Goal: Transaction & Acquisition: Subscribe to service/newsletter

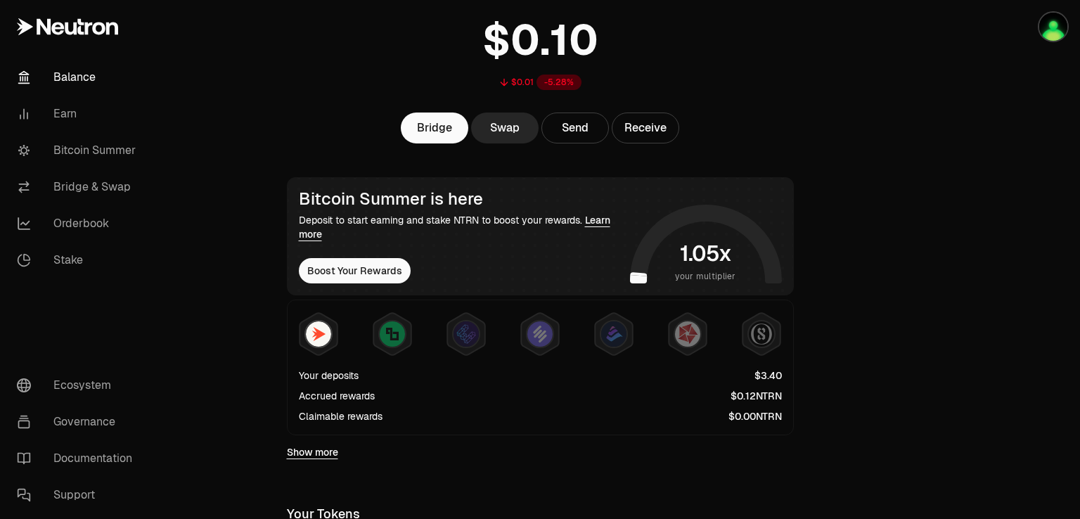
scroll to position [58, 0]
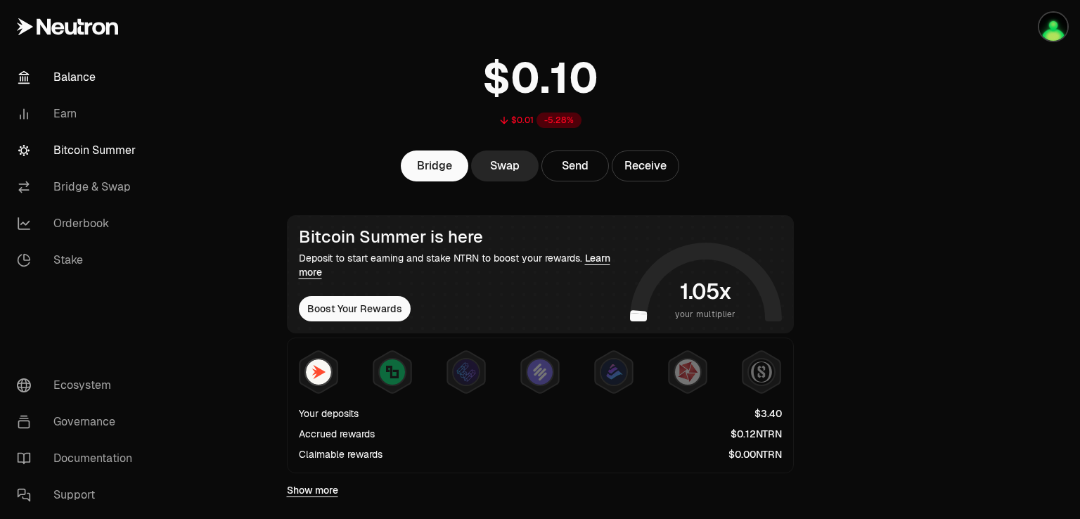
click at [90, 151] on link "Bitcoin Summer" at bounding box center [79, 150] width 146 height 37
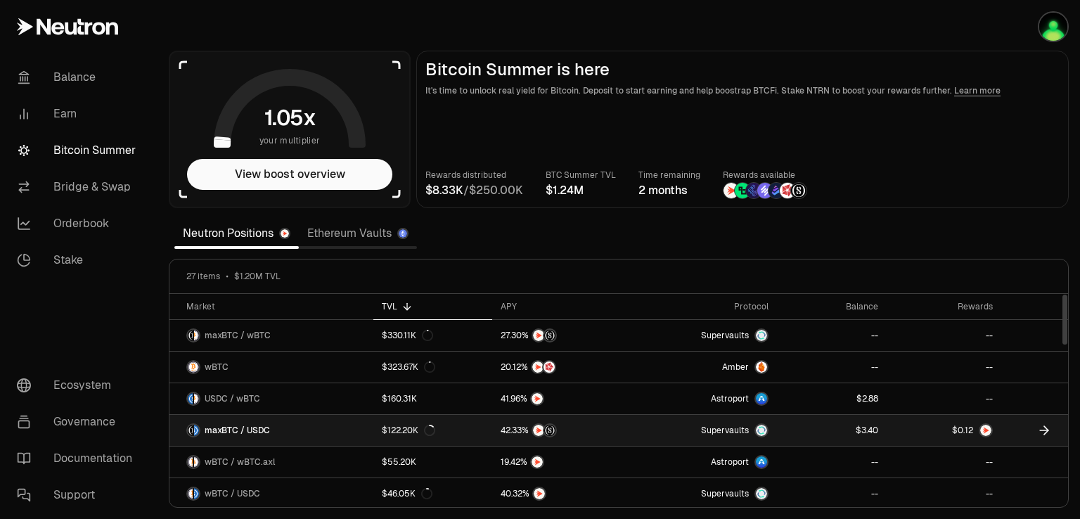
click at [651, 419] on link "Supervaults" at bounding box center [705, 430] width 143 height 31
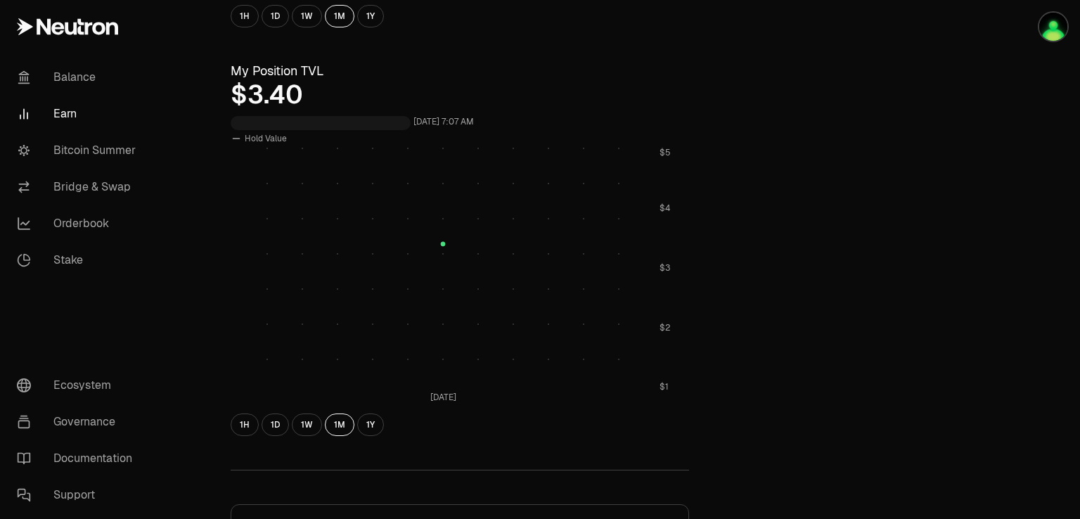
scroll to position [633, 0]
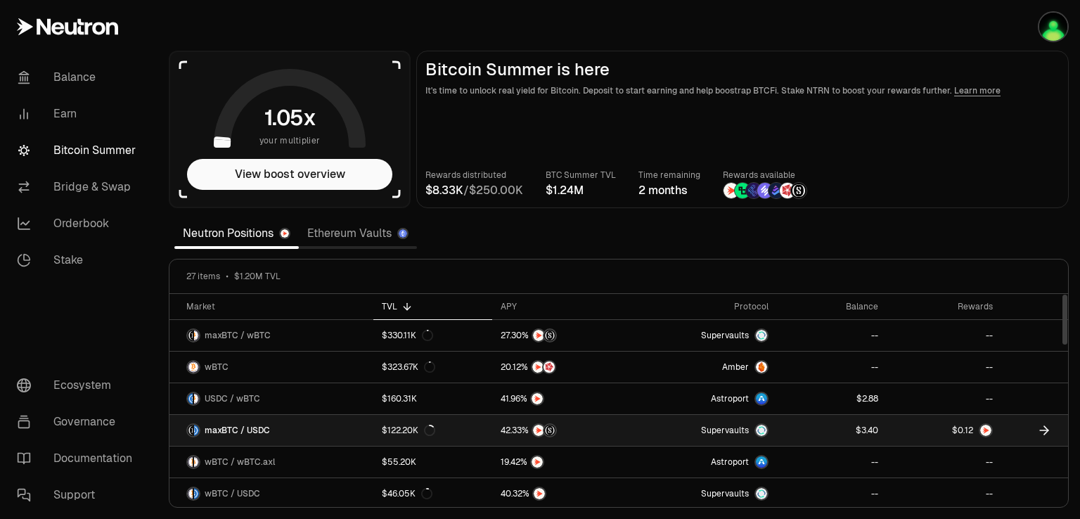
click at [828, 426] on link at bounding box center [832, 430] width 110 height 31
click at [990, 426] on img at bounding box center [985, 430] width 11 height 11
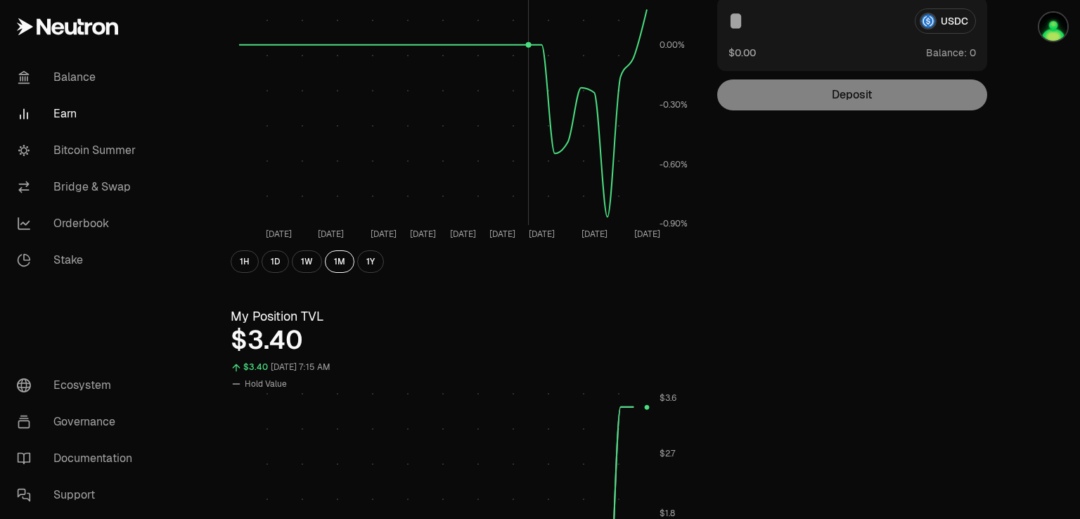
scroll to position [211, 0]
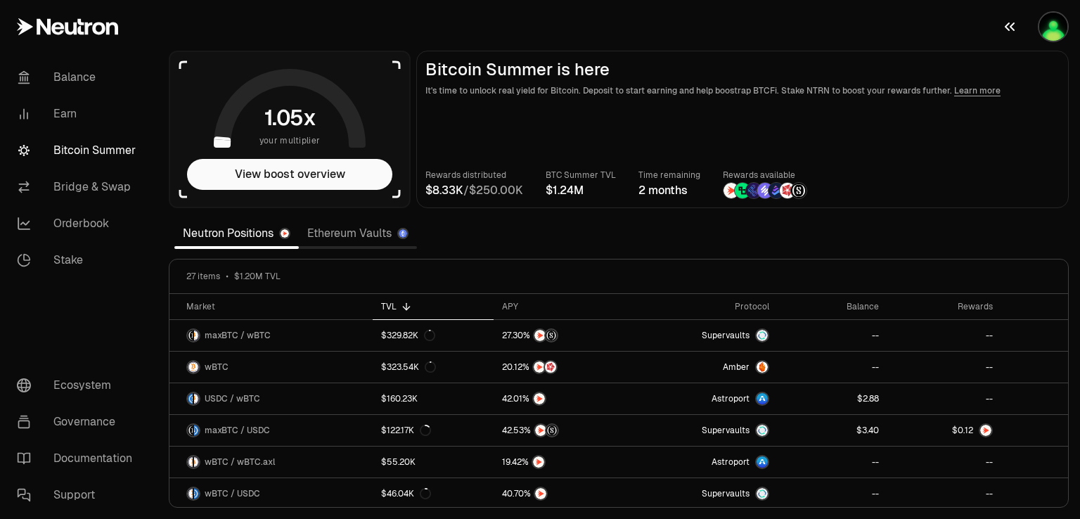
click at [1058, 46] on button "button" at bounding box center [1035, 26] width 90 height 53
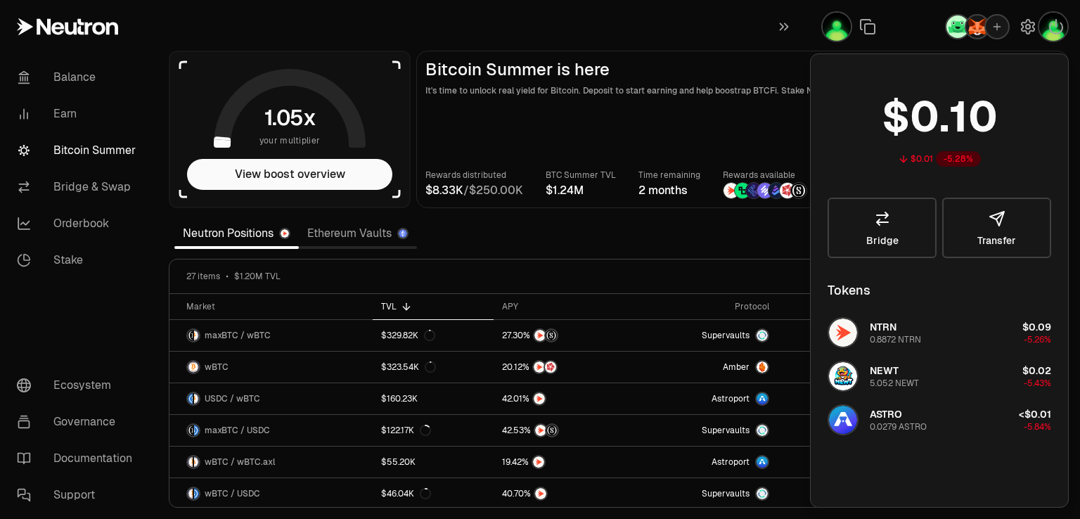
click at [679, 101] on main "Bitcoin Summer is here It's time to unlock real yield for Bitcoin. Deposit to s…" at bounding box center [742, 130] width 653 height 158
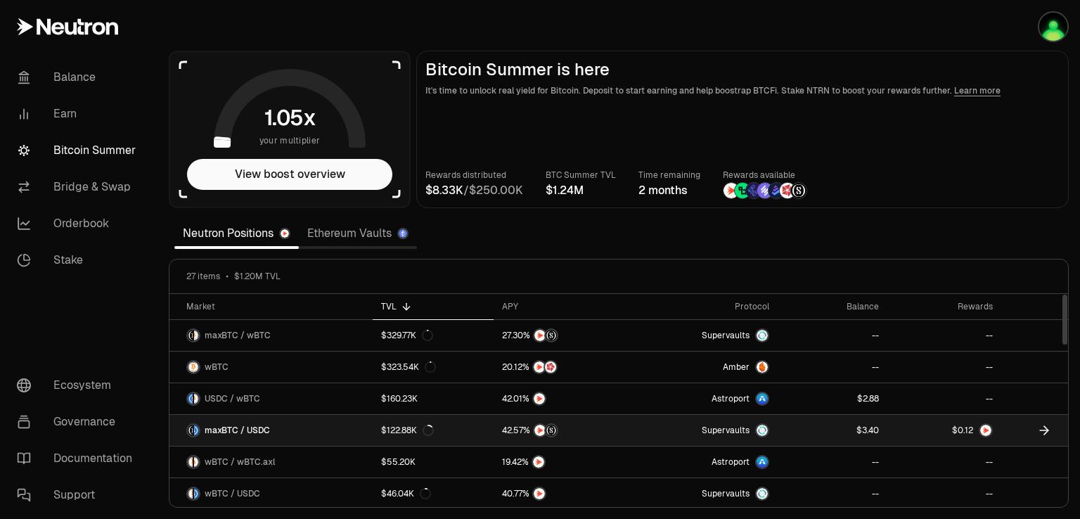
click at [974, 427] on span "0 1 2 3 4 5 6 7 8 9 . 0 1 2 3 4 5 6 7 8 9 0 1 2 3 4 5 6 7 8 9" at bounding box center [966, 430] width 24 height 13
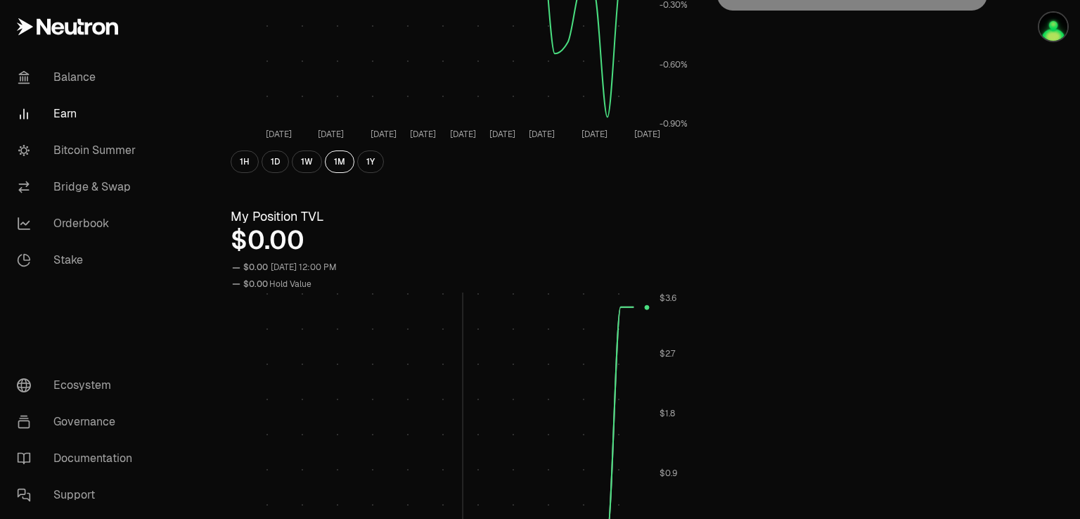
scroll to position [281, 0]
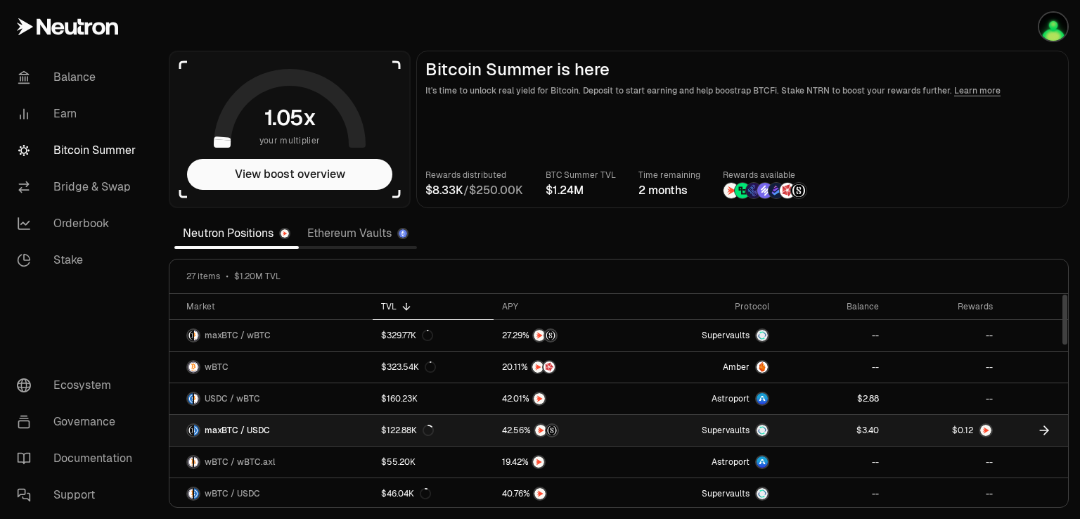
click at [600, 428] on div at bounding box center [564, 430] width 124 height 14
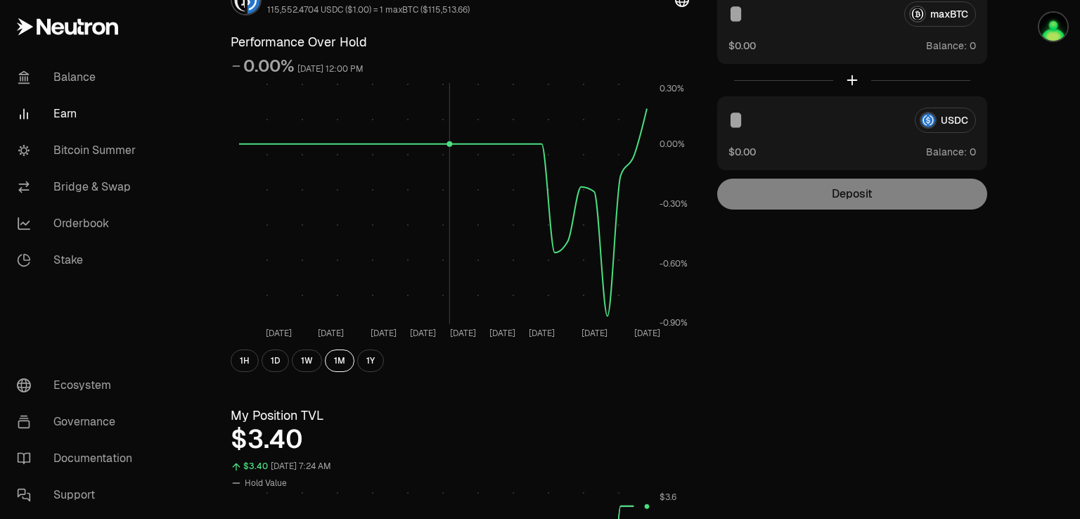
scroll to position [281, 0]
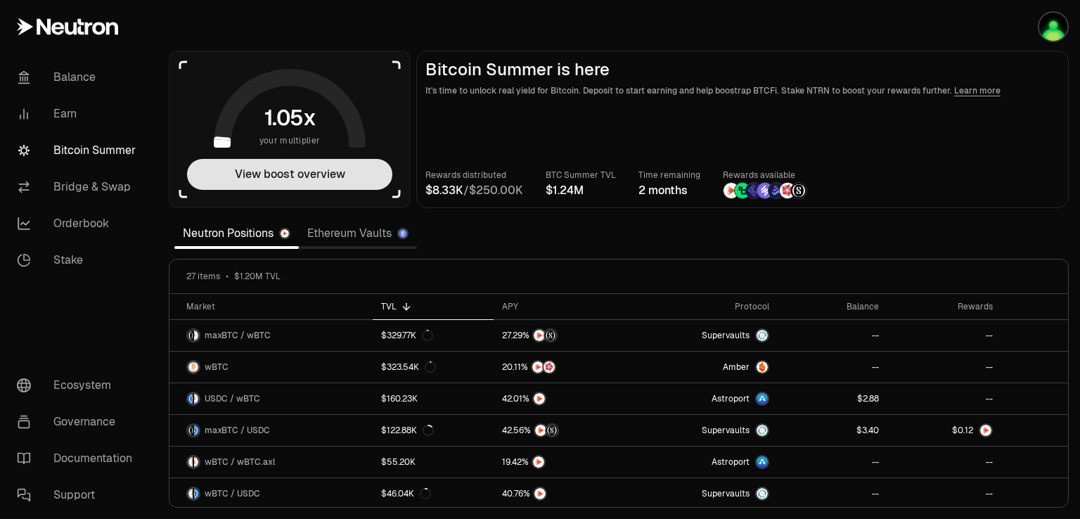
click at [311, 171] on button "View boost overview" at bounding box center [289, 174] width 205 height 31
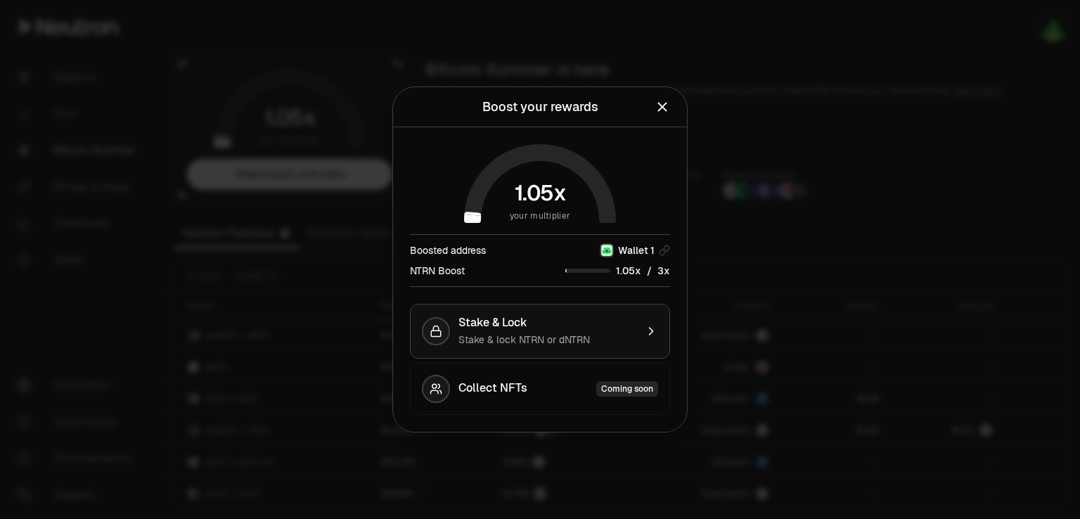
click at [504, 335] on span "Stake & lock NTRN or dNTRN" at bounding box center [525, 339] width 132 height 13
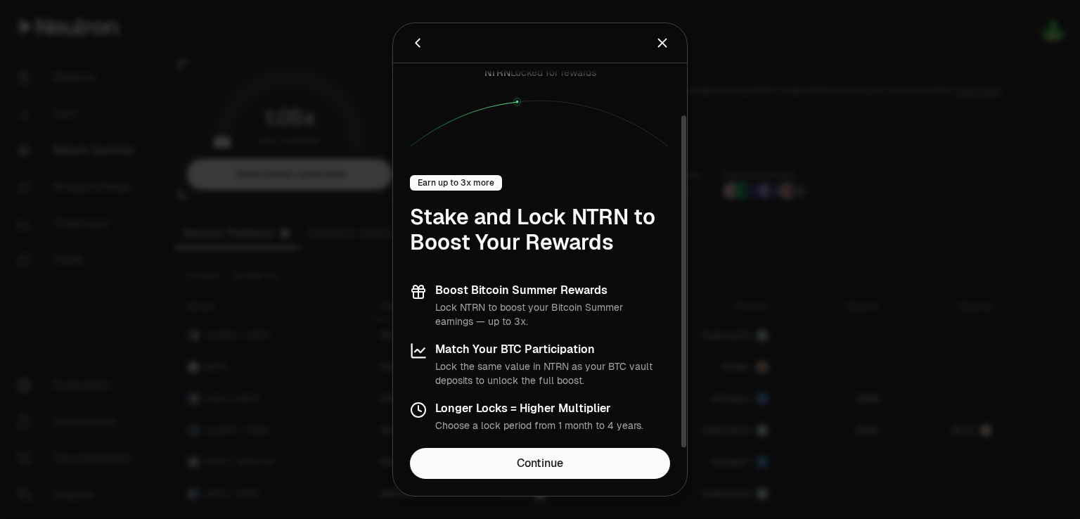
scroll to position [59, 0]
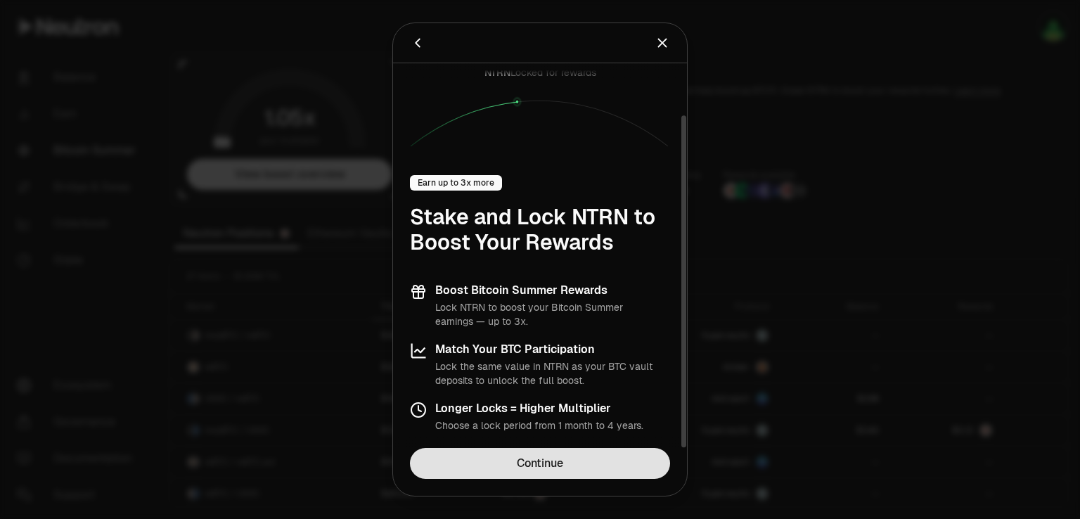
click at [532, 468] on link "Continue" at bounding box center [540, 463] width 260 height 31
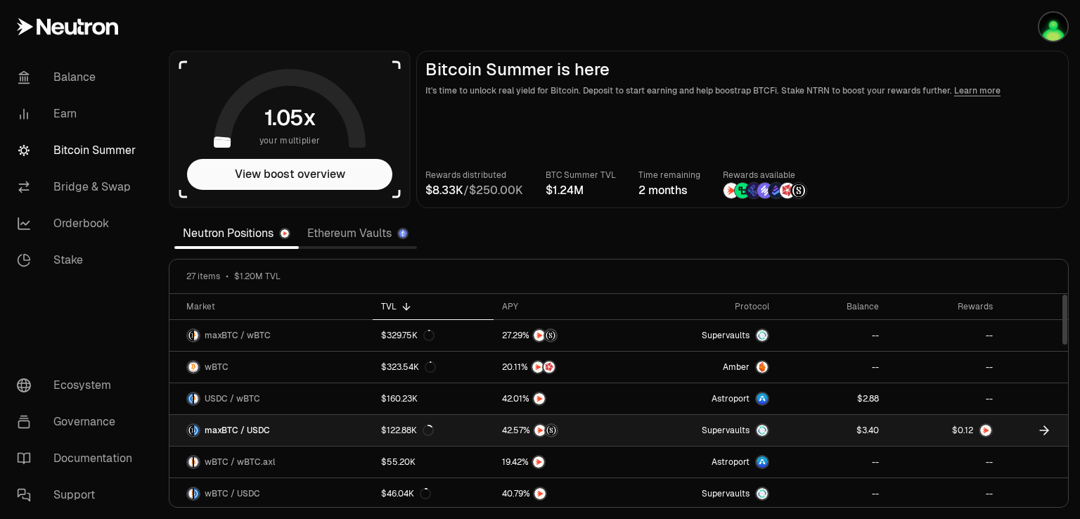
click at [1049, 424] on icon at bounding box center [1044, 430] width 14 height 14
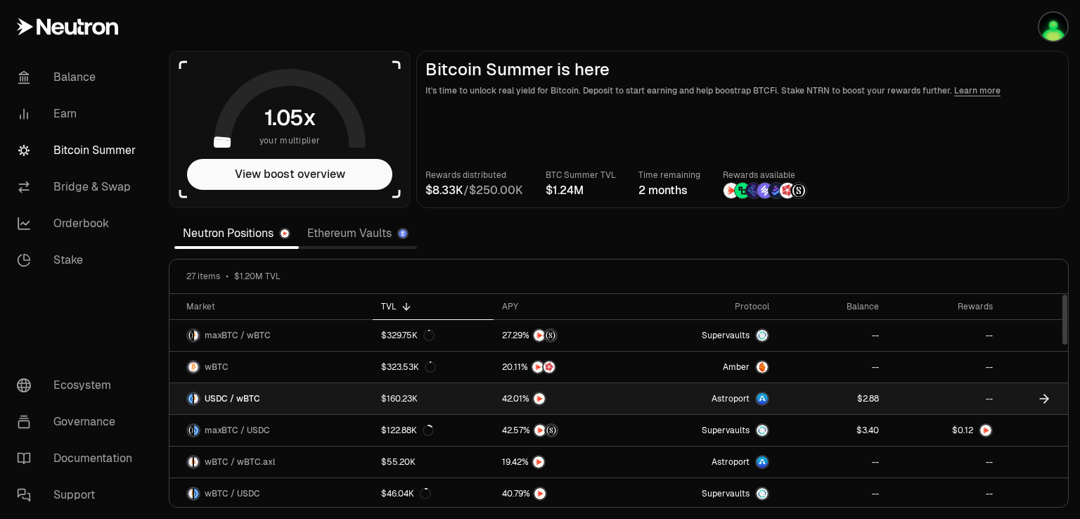
click at [766, 400] on rect at bounding box center [762, 398] width 11 height 11
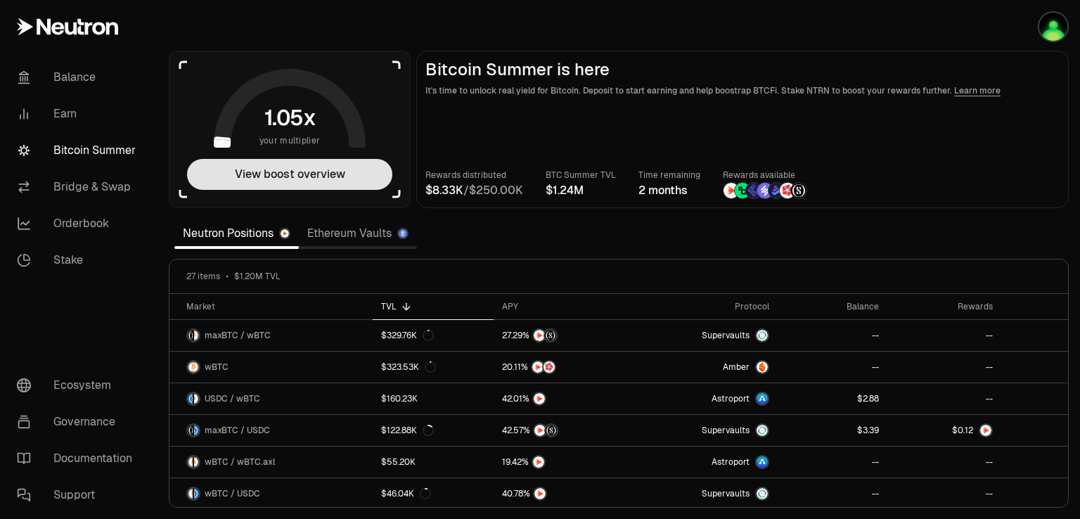
click at [280, 167] on button "View boost overview" at bounding box center [289, 174] width 205 height 31
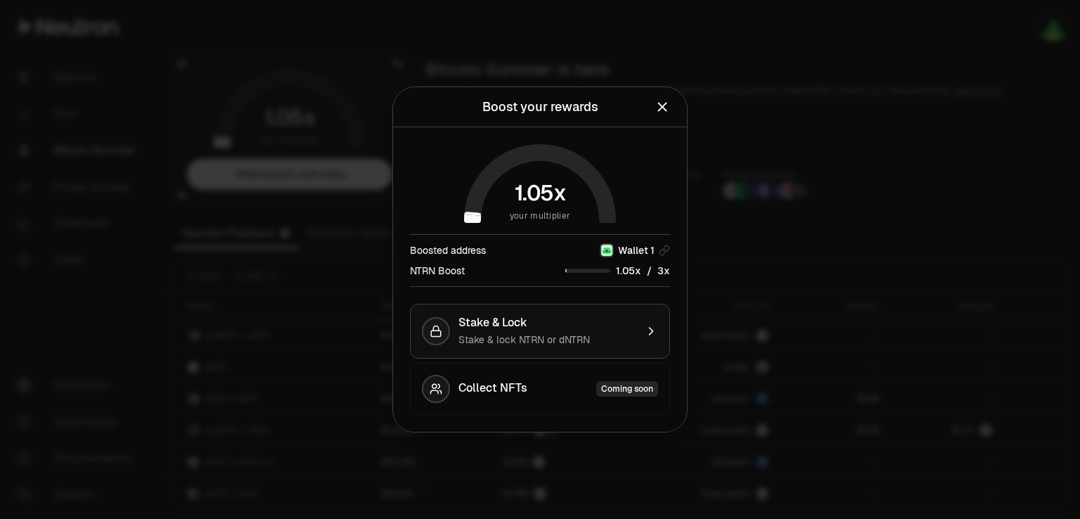
click at [494, 317] on span "Stake & Lock" at bounding box center [493, 323] width 69 height 14
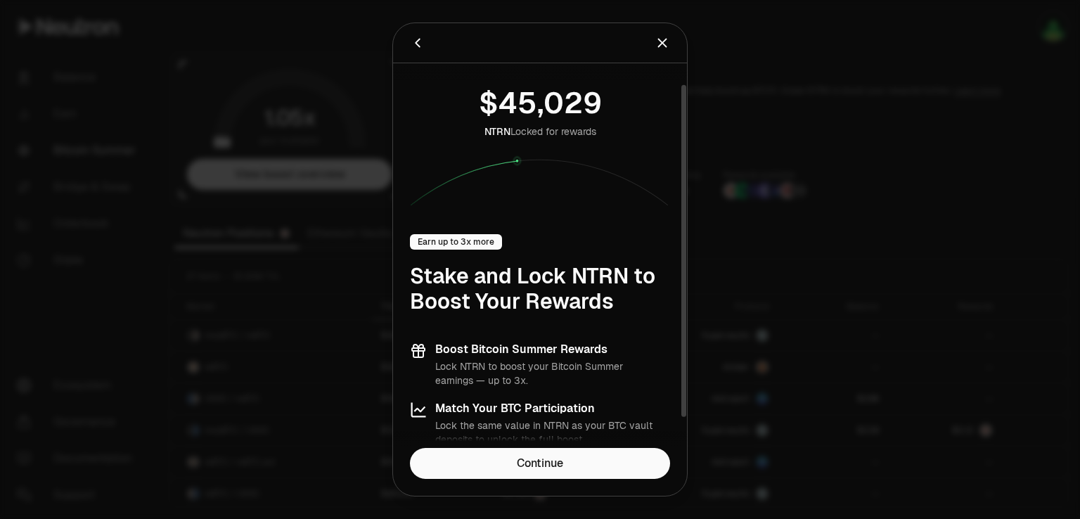
scroll to position [59, 0]
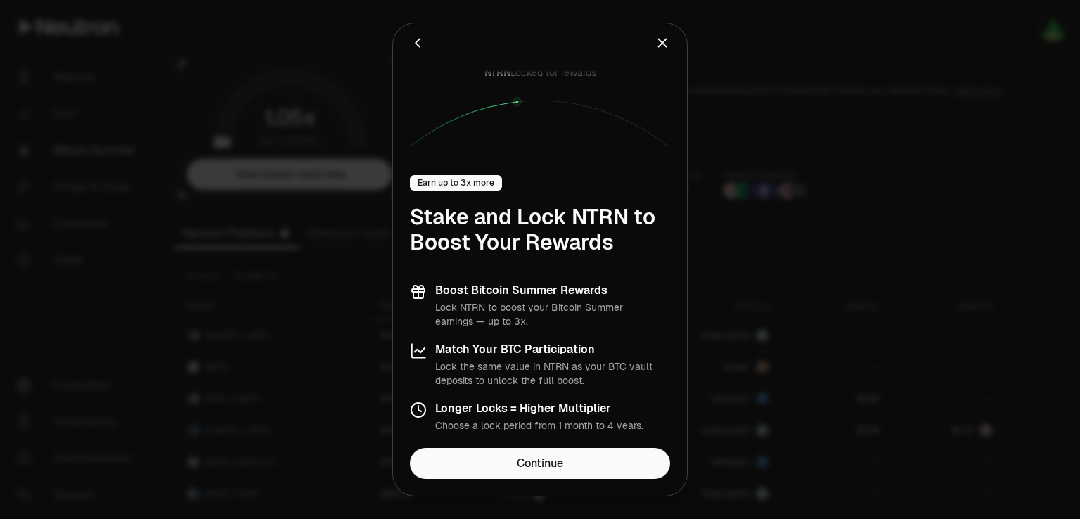
click at [1036, 182] on div at bounding box center [540, 259] width 1080 height 519
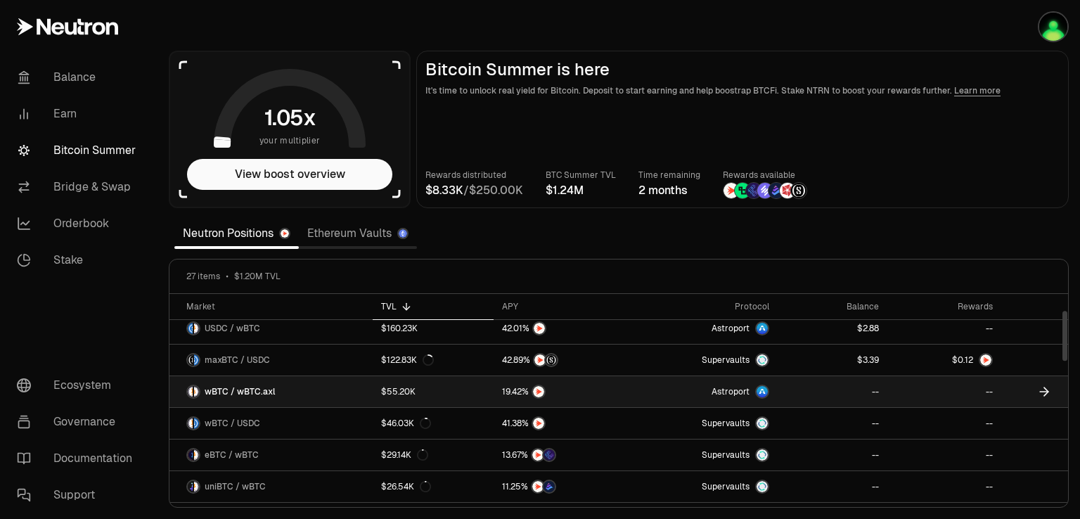
scroll to position [0, 0]
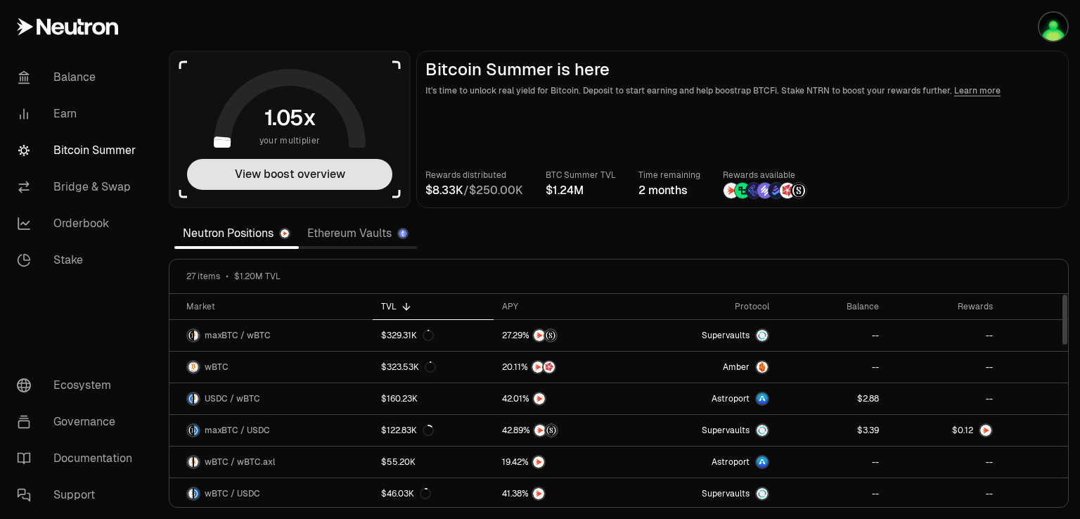
click at [314, 170] on button "View boost overview" at bounding box center [289, 174] width 205 height 31
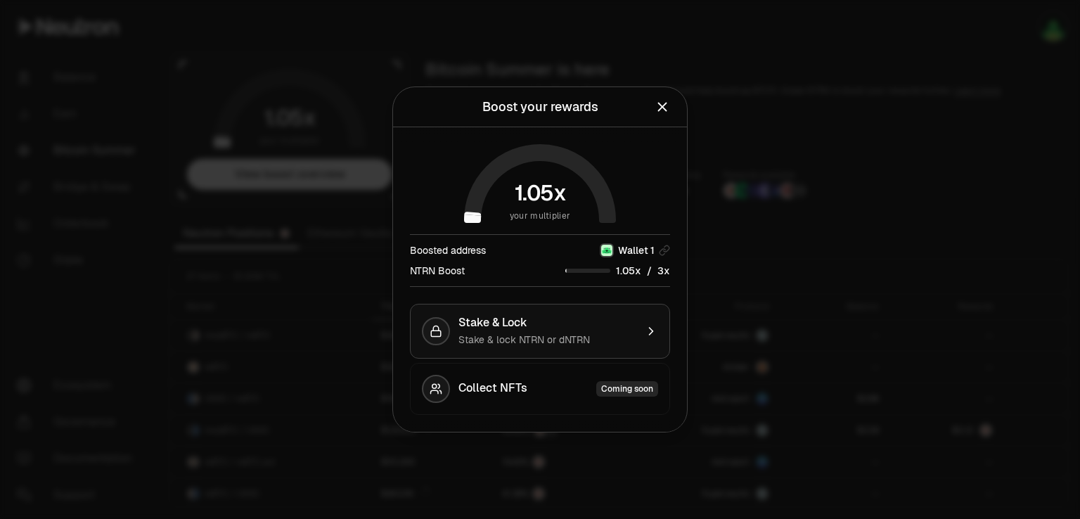
click at [509, 324] on span "Stake & Lock" at bounding box center [493, 323] width 69 height 14
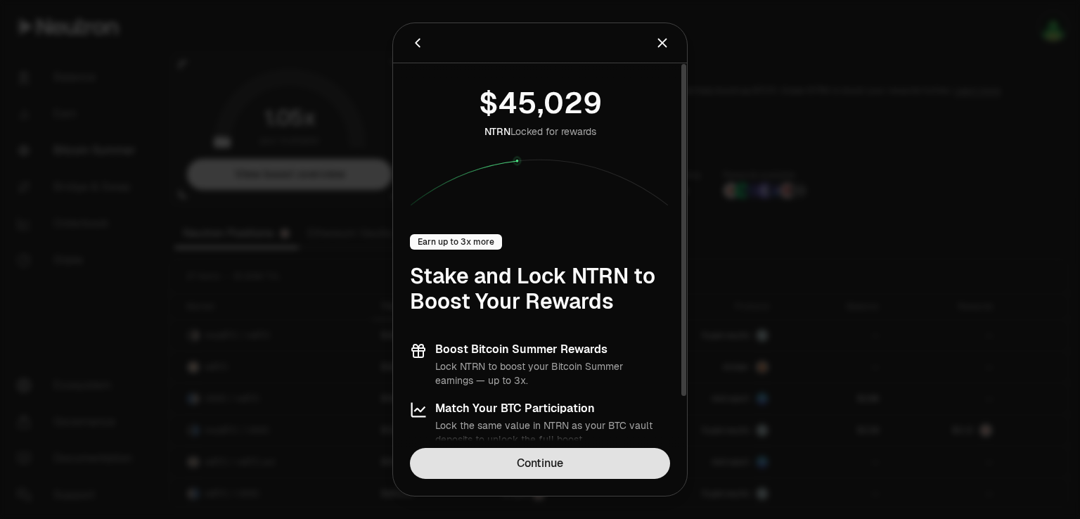
click at [540, 459] on link "Continue" at bounding box center [540, 463] width 260 height 31
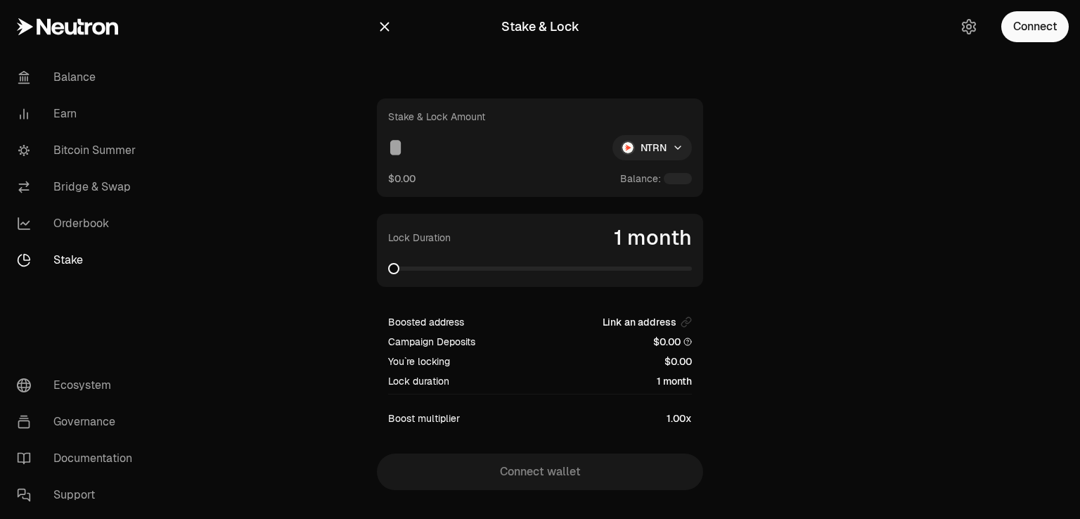
click at [669, 141] on html "Balance Earn Bitcoin Summer Bridge & Swap Orderbook Stake Ecosystem Governance …" at bounding box center [540, 273] width 1080 height 546
click at [881, 144] on html "Balance Earn Bitcoin Summer Bridge & Swap Orderbook Stake Ecosystem Governance …" at bounding box center [540, 273] width 1080 height 546
click at [1054, 23] on button "Connect" at bounding box center [1036, 26] width 68 height 31
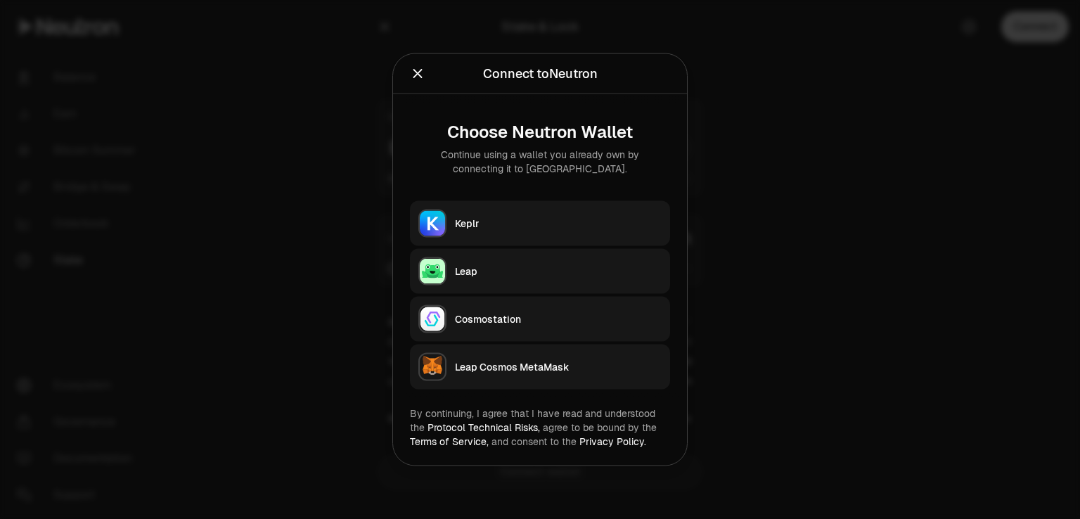
click at [505, 265] on div "Leap" at bounding box center [558, 271] width 207 height 14
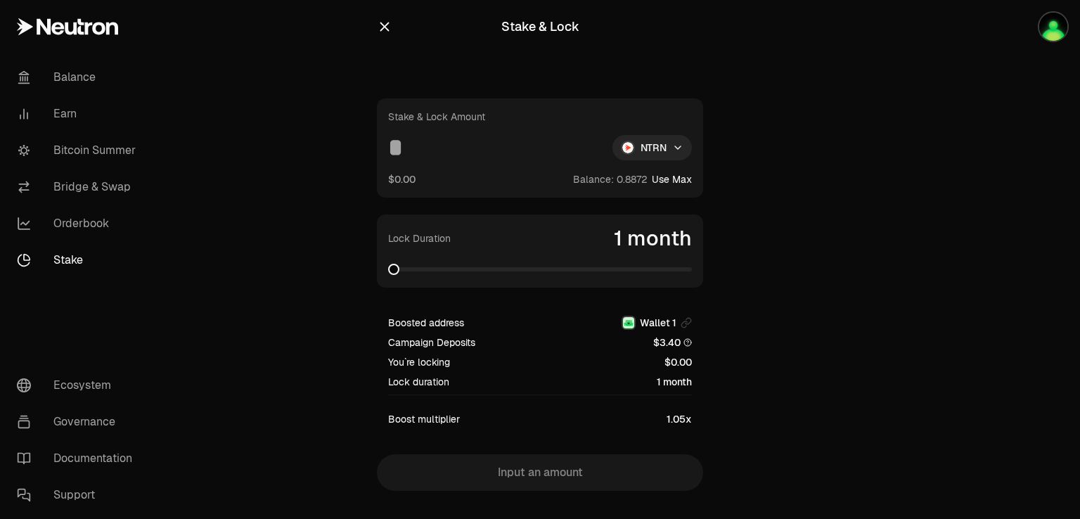
click at [378, 12] on div "Stake & Lock" at bounding box center [540, 26] width 326 height 31
click at [385, 26] on icon "button" at bounding box center [384, 27] width 9 height 9
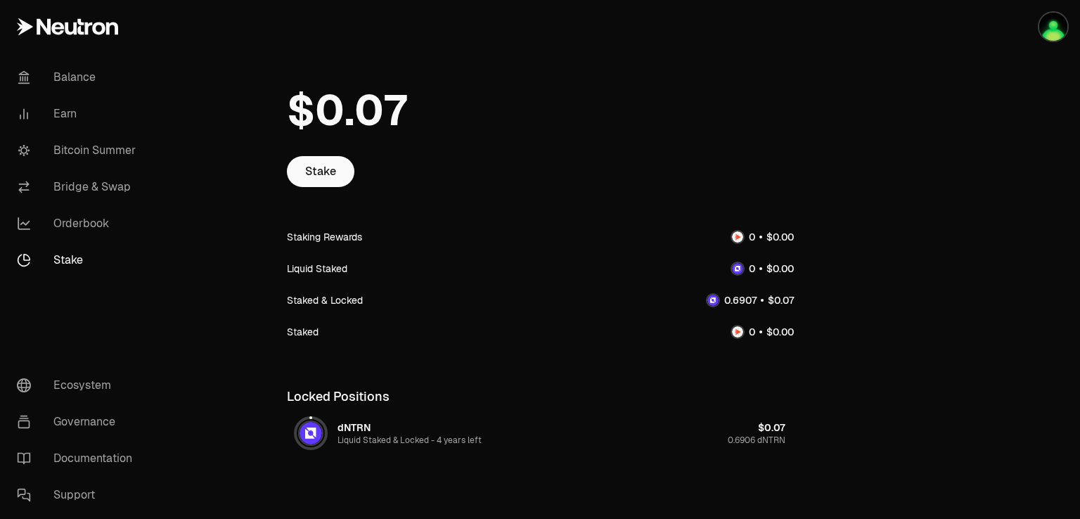
scroll to position [70, 0]
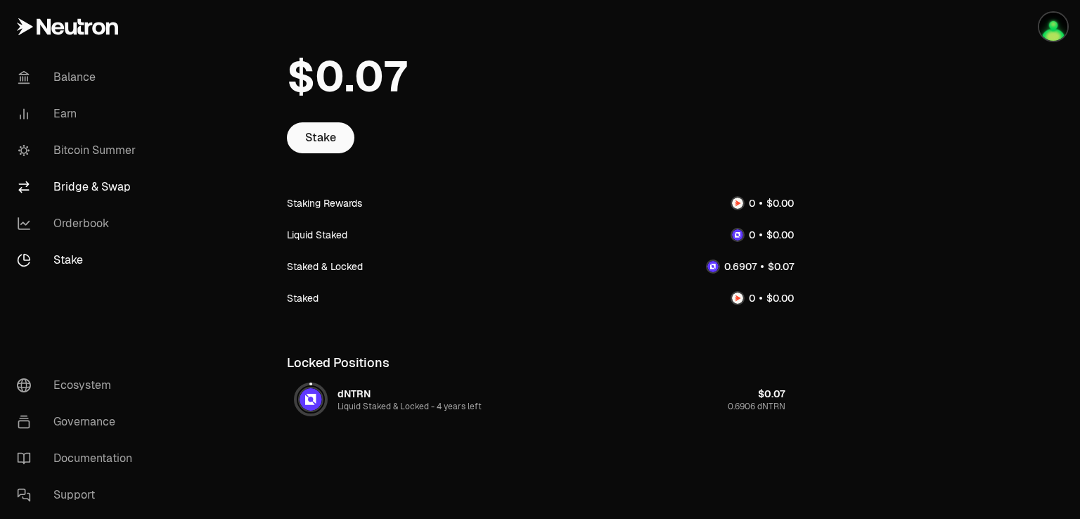
click at [97, 184] on link "Bridge & Swap" at bounding box center [79, 187] width 146 height 37
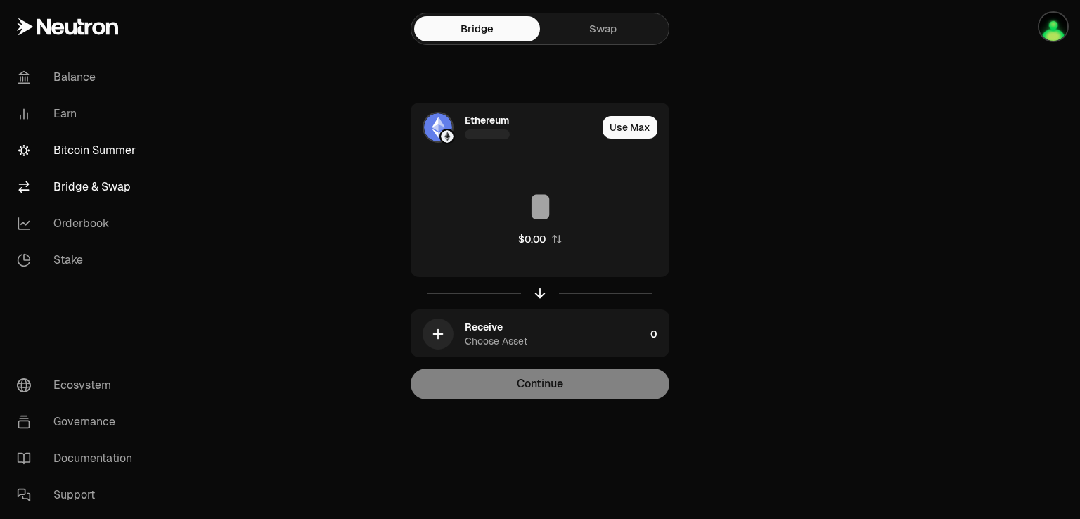
click at [89, 149] on link "Bitcoin Summer" at bounding box center [79, 150] width 146 height 37
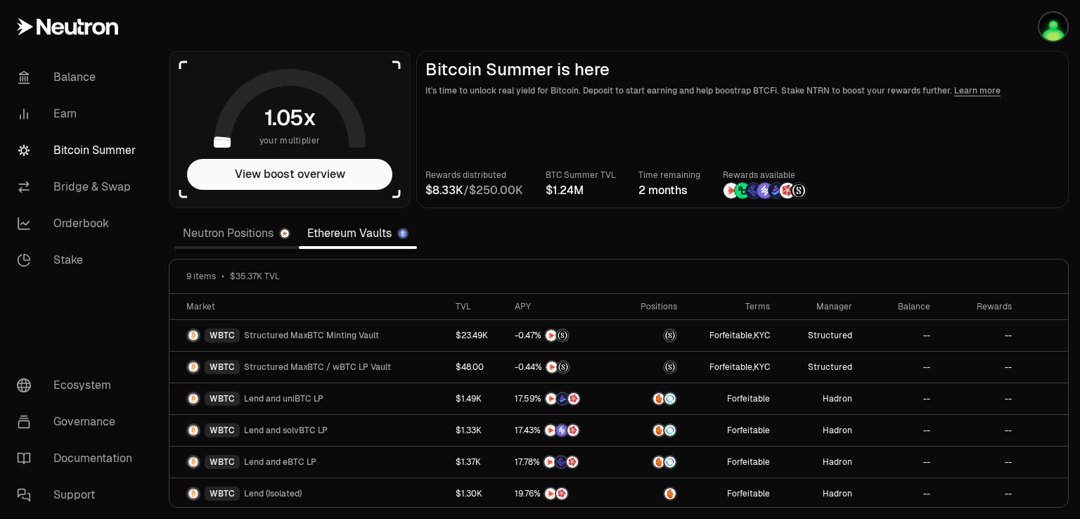
click at [234, 226] on link "Neutron Positions" at bounding box center [236, 233] width 124 height 28
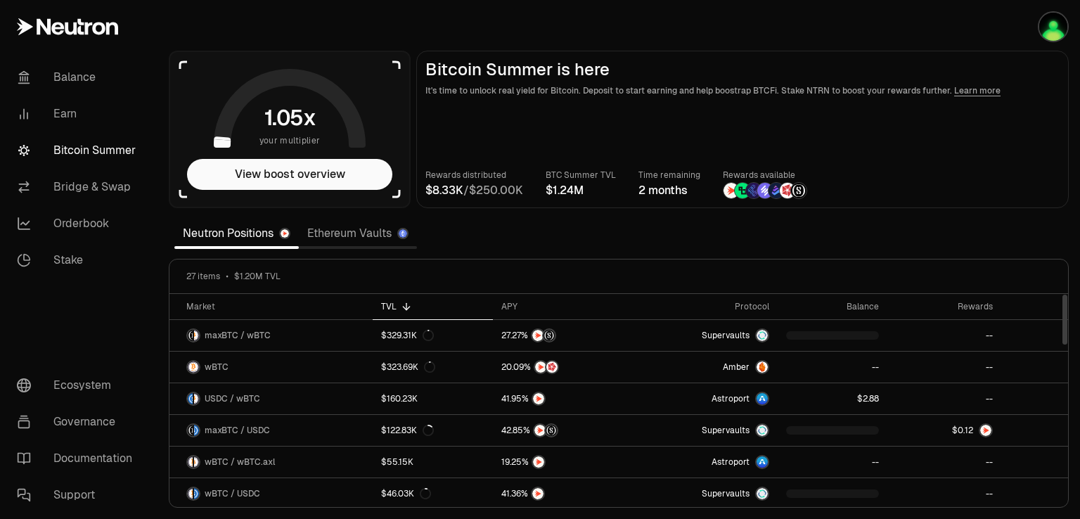
click at [353, 233] on link "Ethereum Vaults" at bounding box center [358, 233] width 118 height 28
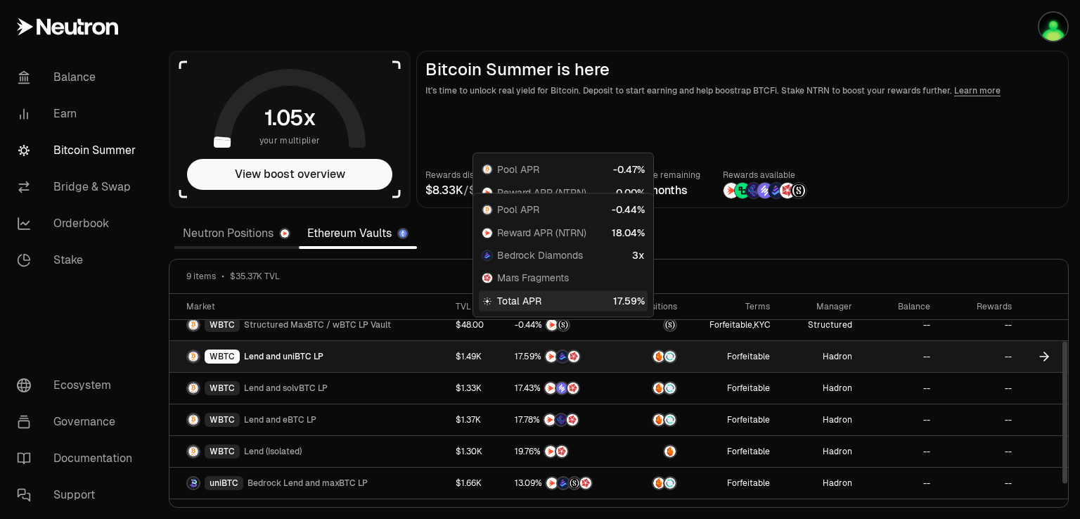
scroll to position [70, 0]
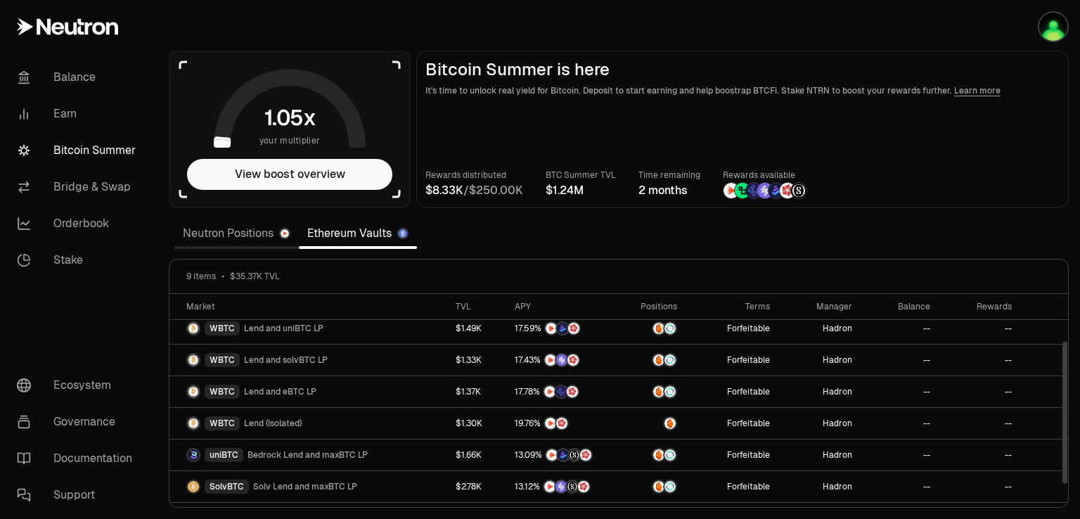
click at [191, 222] on link "Neutron Positions" at bounding box center [236, 233] width 124 height 28
